Goal: Transaction & Acquisition: Purchase product/service

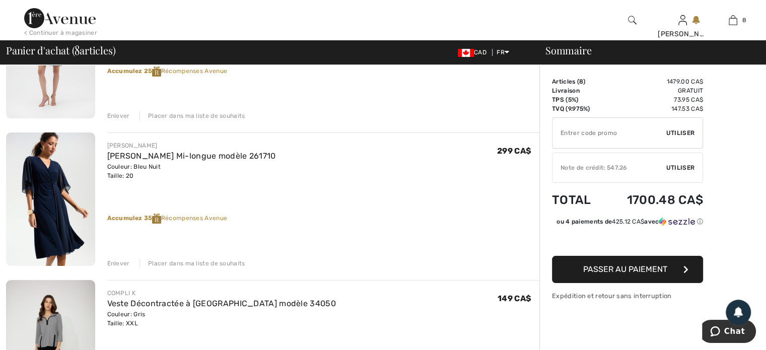
scroll to position [201, 0]
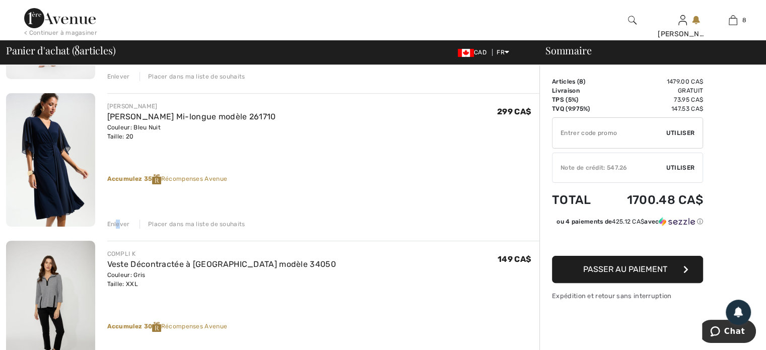
click at [119, 222] on div "Enlever" at bounding box center [118, 224] width 23 height 9
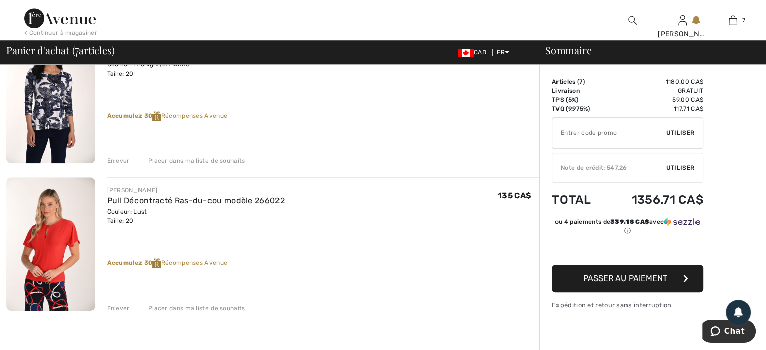
scroll to position [856, 0]
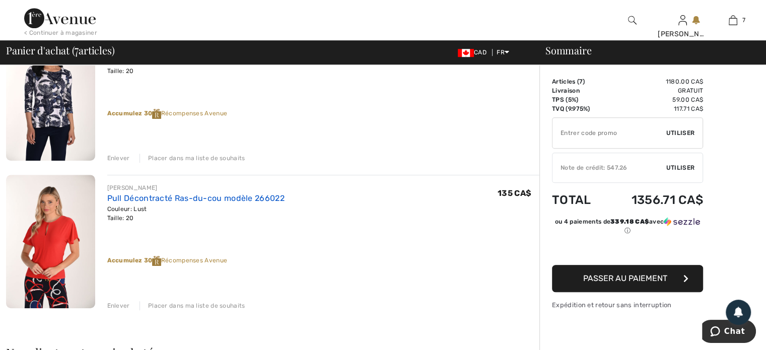
click at [137, 198] on link "Pull Décontracté Ras-du-cou modèle 266022" at bounding box center [195, 198] width 177 height 10
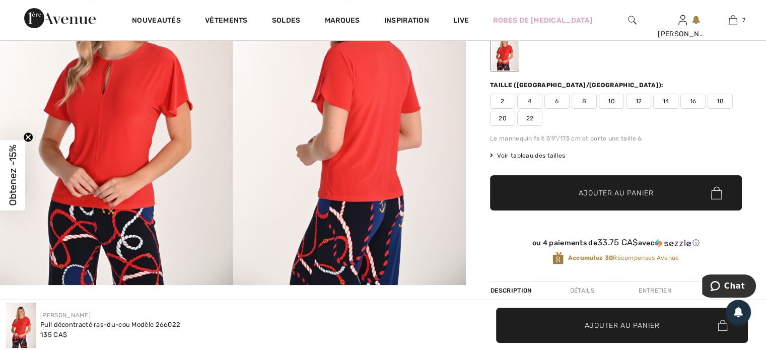
scroll to position [101, 0]
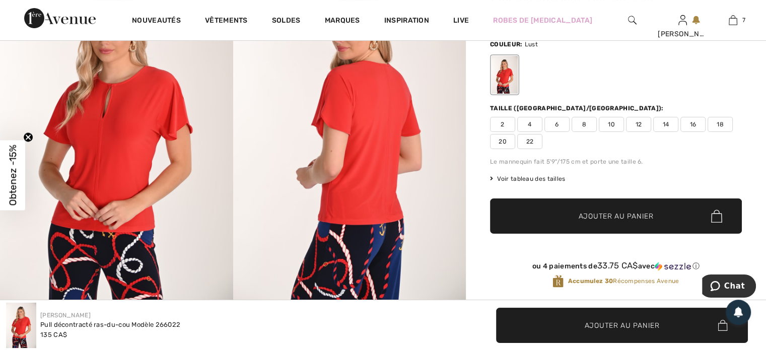
click at [529, 138] on span "22" at bounding box center [529, 141] width 25 height 15
click at [600, 211] on span "Ajouter au panier" at bounding box center [616, 216] width 75 height 11
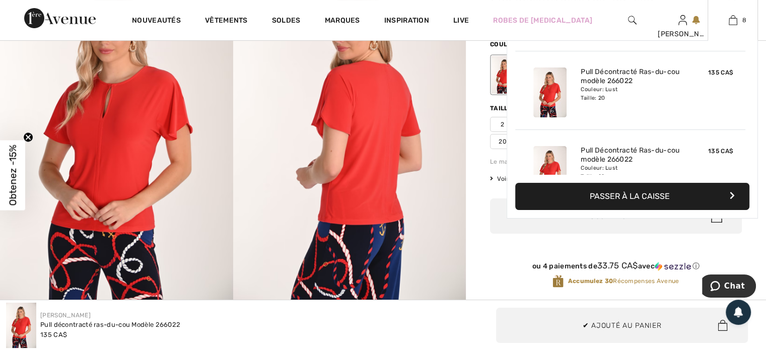
scroll to position [451, 0]
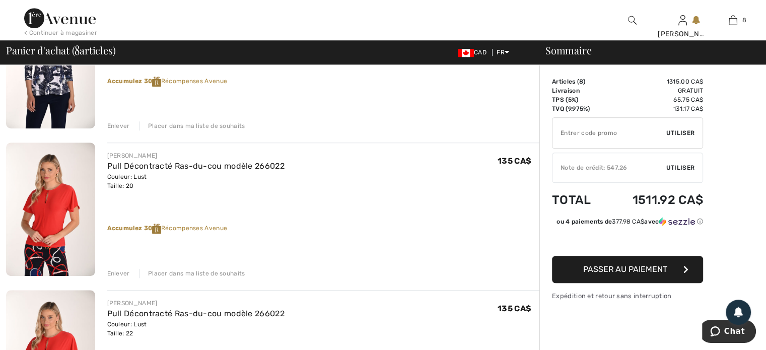
scroll to position [907, 0]
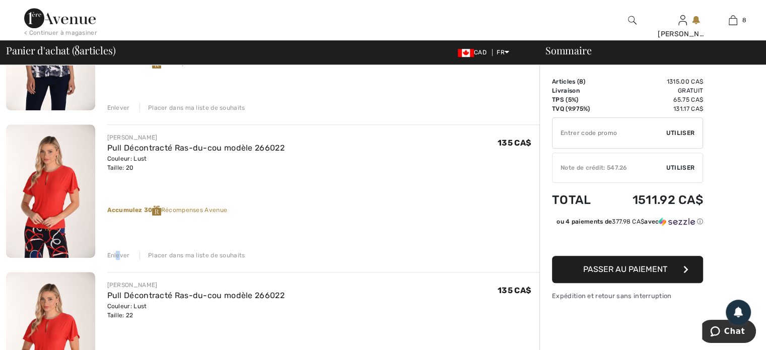
click at [118, 253] on div "Enlever" at bounding box center [118, 255] width 23 height 9
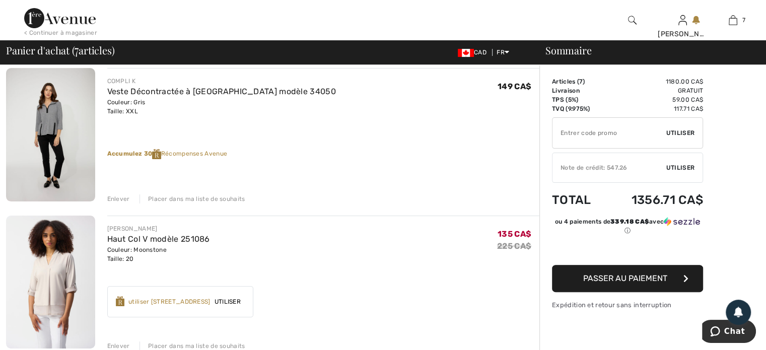
scroll to position [290, 0]
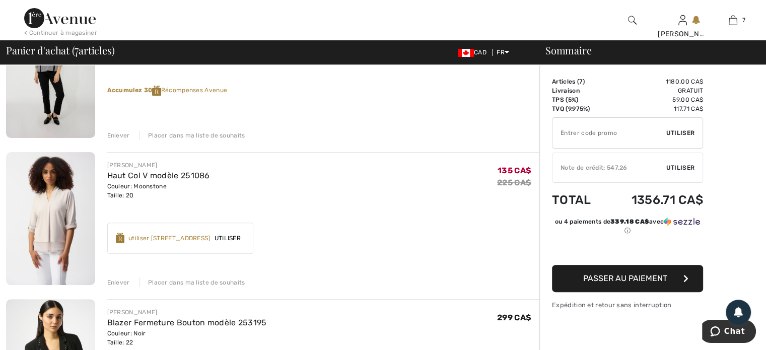
click at [114, 280] on div "Enlever" at bounding box center [118, 282] width 23 height 9
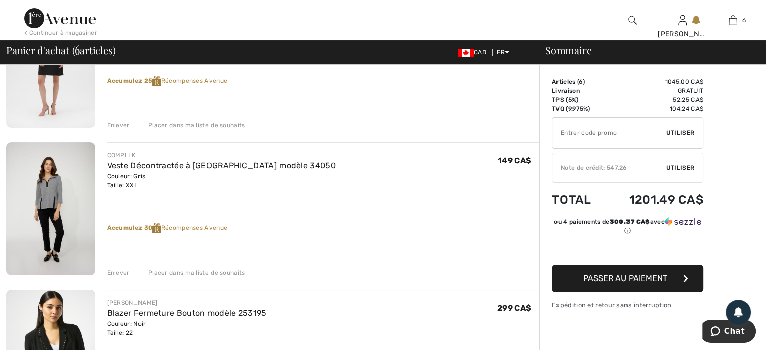
scroll to position [189, 0]
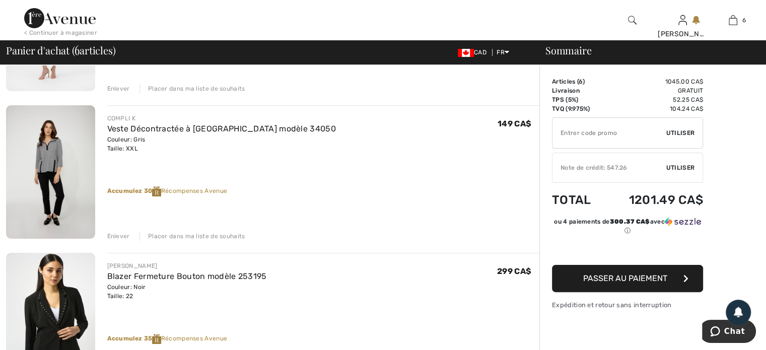
click at [120, 233] on div "Enlever" at bounding box center [118, 236] width 23 height 9
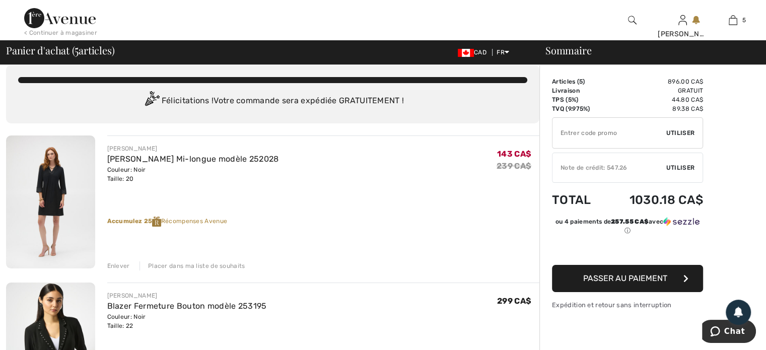
scroll to position [0, 0]
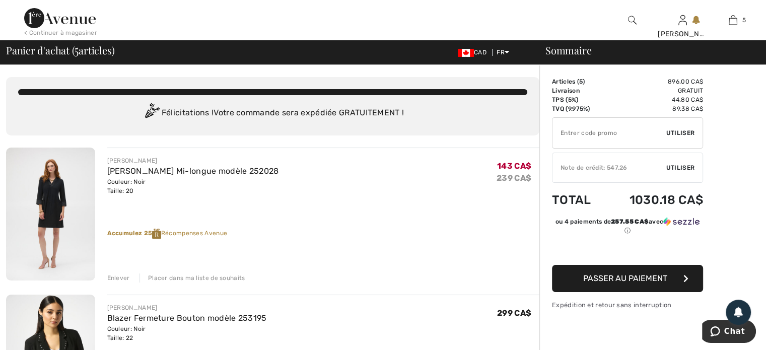
click at [63, 15] on img at bounding box center [60, 18] width 72 height 20
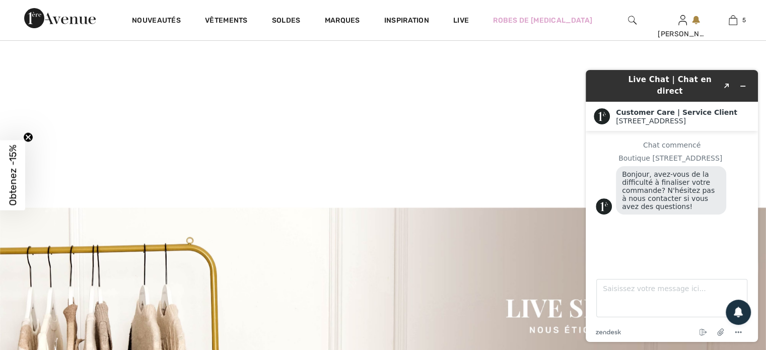
scroll to position [252, 0]
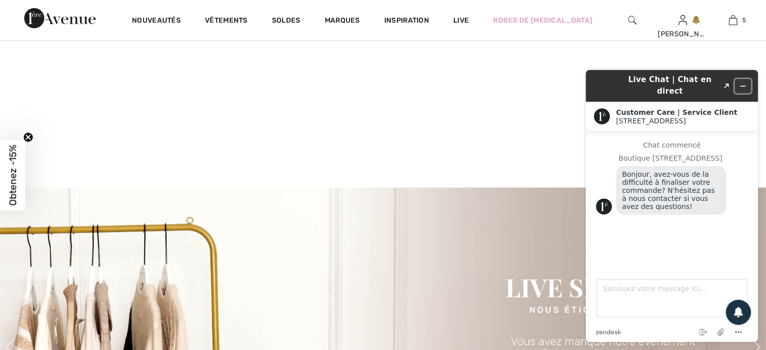
click at [744, 83] on icon "Réduire le widget" at bounding box center [743, 86] width 7 height 7
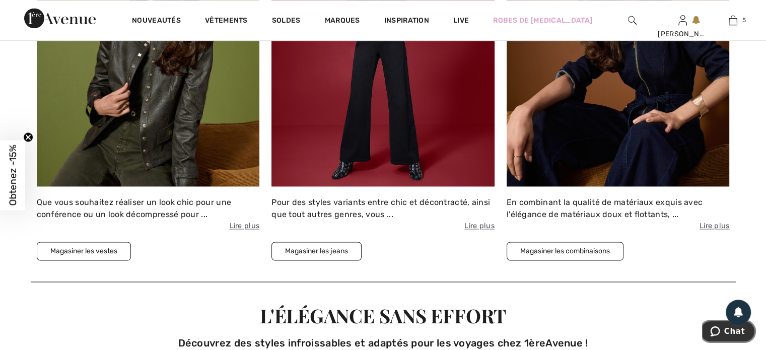
scroll to position [1410, 0]
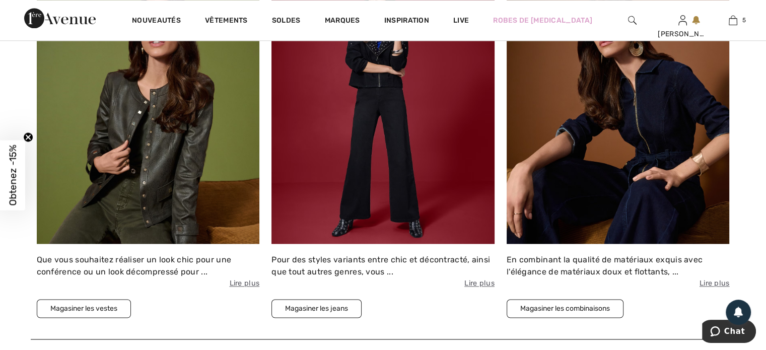
click at [339, 304] on button "Magasiner les jeans" at bounding box center [317, 308] width 90 height 19
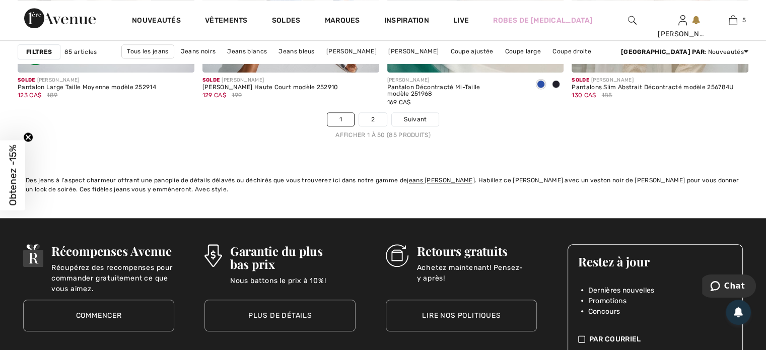
scroll to position [4786, 0]
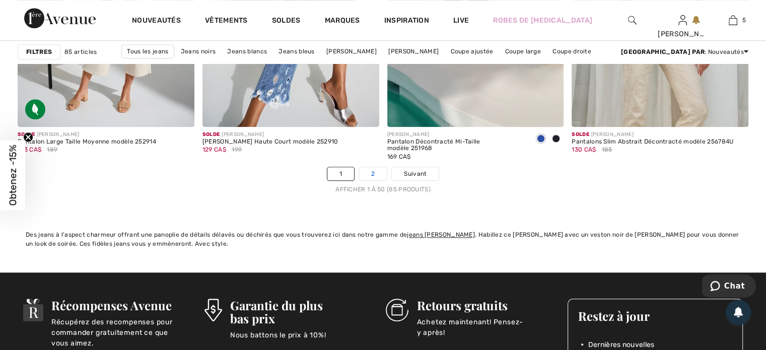
click at [370, 169] on link "2" at bounding box center [373, 173] width 28 height 13
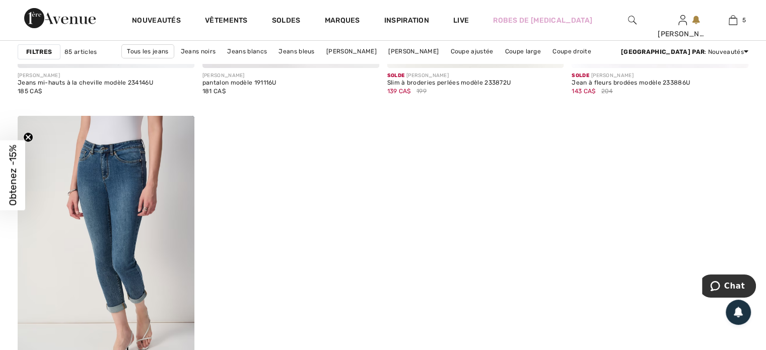
scroll to position [3476, 0]
